Goal: Task Accomplishment & Management: Use online tool/utility

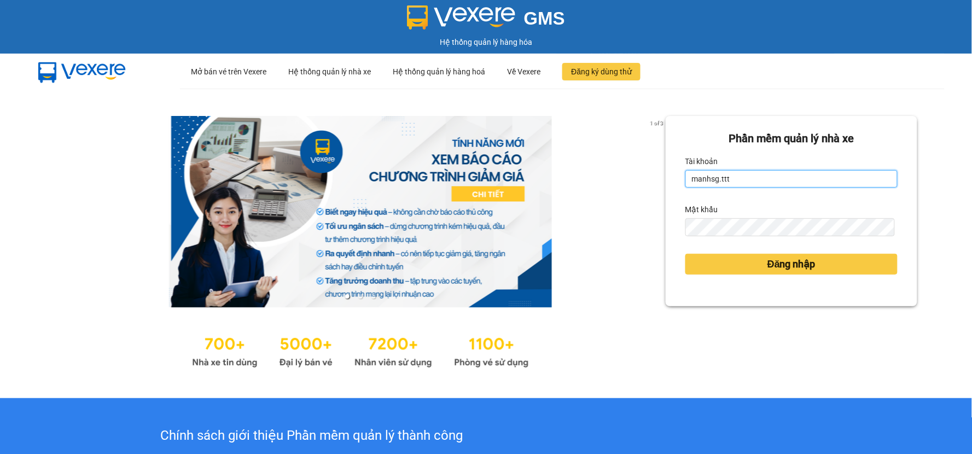
drag, startPoint x: 0, startPoint y: 0, endPoint x: 798, endPoint y: 177, distance: 817.2
click at [798, 177] on input "manhsg.ttt" at bounding box center [792, 179] width 212 height 18
type input "thuanssgg.ttt"
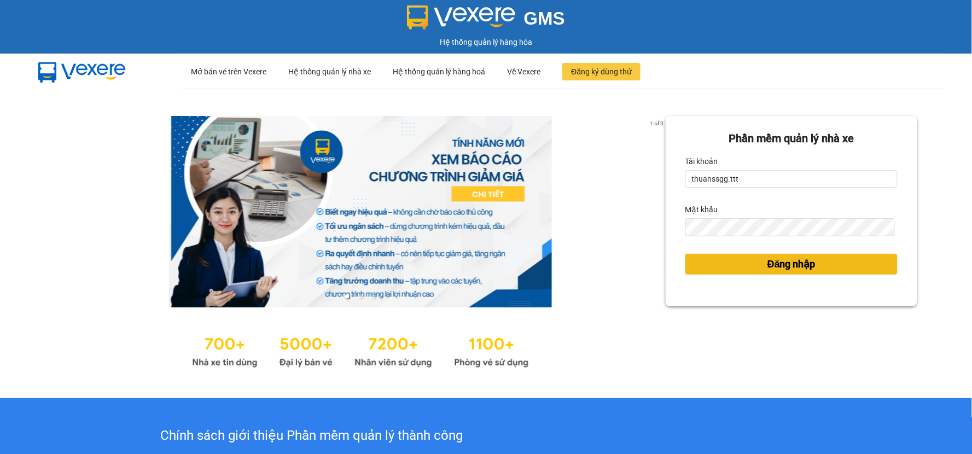
click at [778, 267] on span "Đăng nhập" at bounding box center [792, 264] width 48 height 15
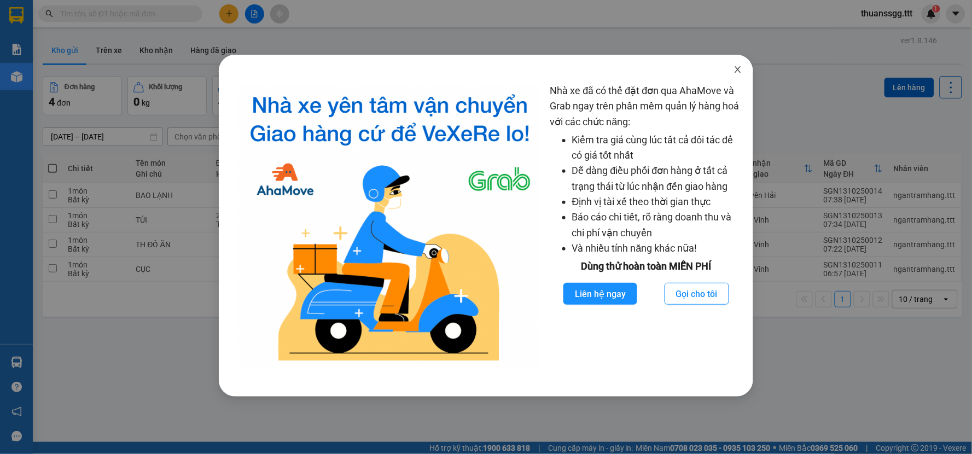
click at [737, 72] on icon "close" at bounding box center [738, 69] width 9 height 9
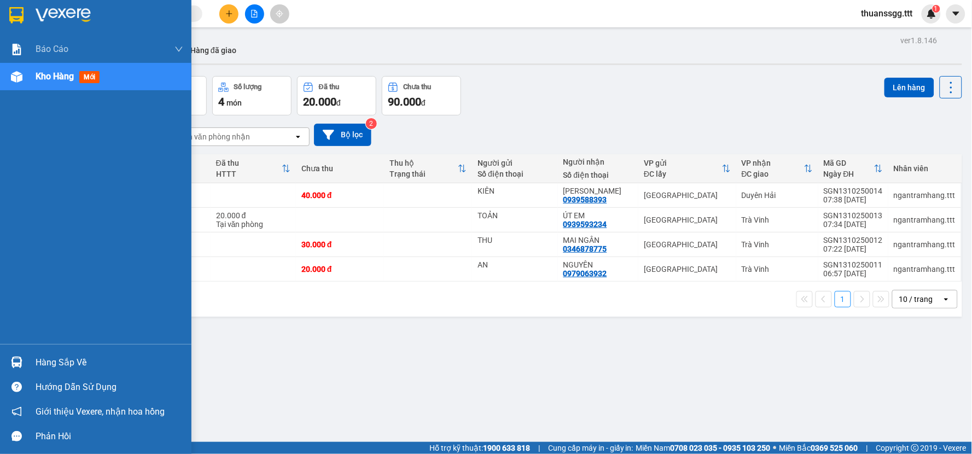
click at [67, 366] on div "Hàng sắp về" at bounding box center [110, 363] width 148 height 16
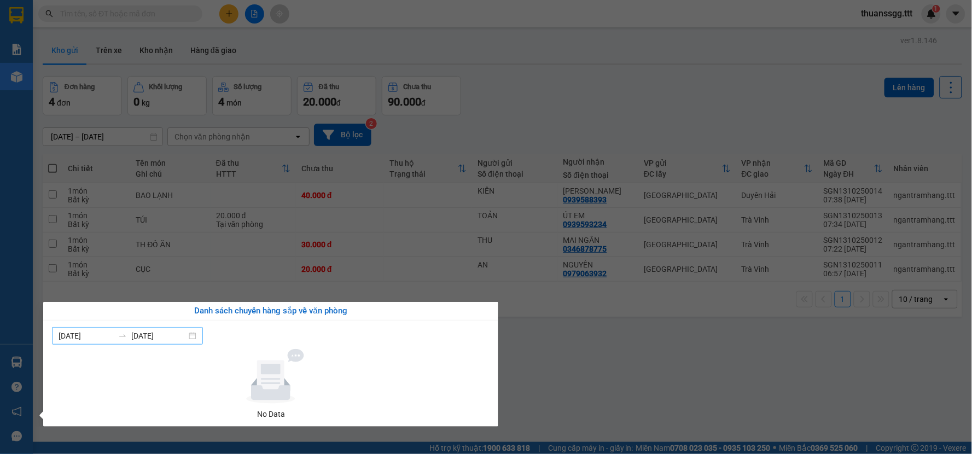
click at [187, 332] on input "12/10/2025" at bounding box center [158, 336] width 55 height 12
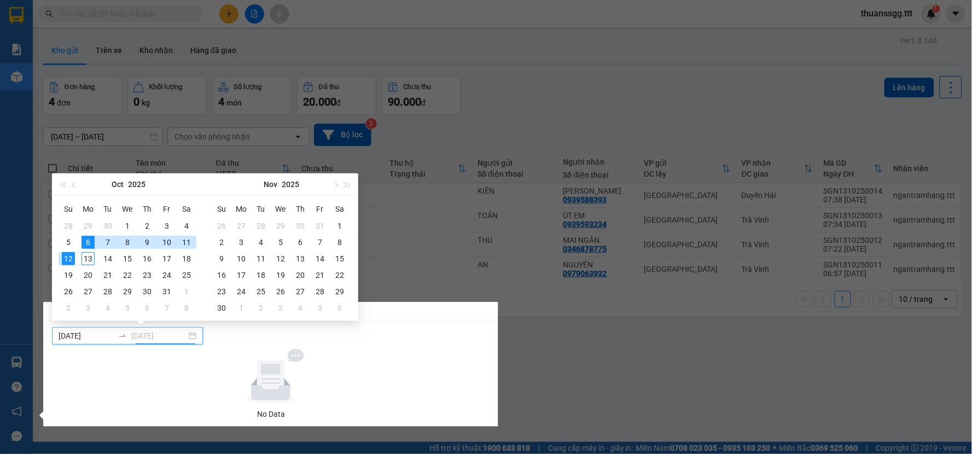
type input "13/10/2025"
click at [83, 259] on div "13" at bounding box center [88, 258] width 13 height 13
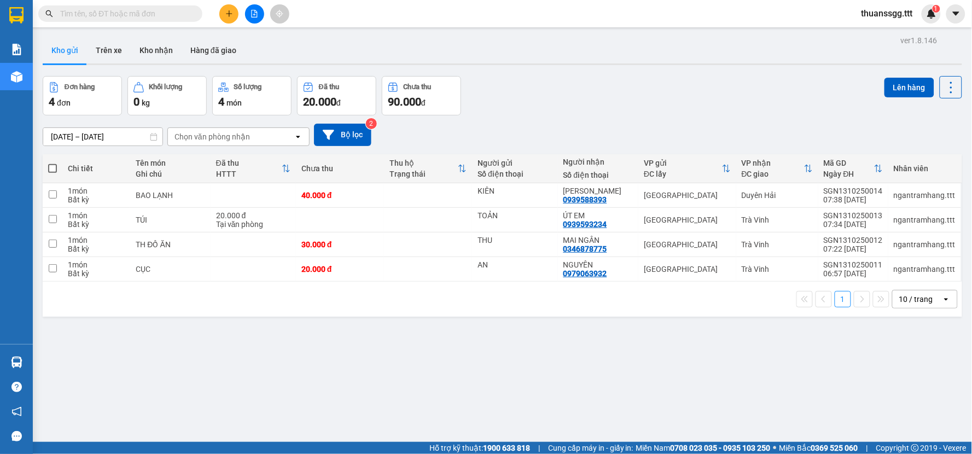
click at [541, 378] on section "Kết quả tìm kiếm ( 0 ) Bộ lọc No Data thuanssgg.ttt 1 Báo cáo Báo cáo dòng tiền…" at bounding box center [486, 227] width 972 height 454
click at [887, 14] on span "thuanssgg.ttt" at bounding box center [887, 14] width 69 height 14
click at [885, 32] on span "Đăng xuất" at bounding box center [893, 34] width 46 height 12
